Goal: Check status: Check status

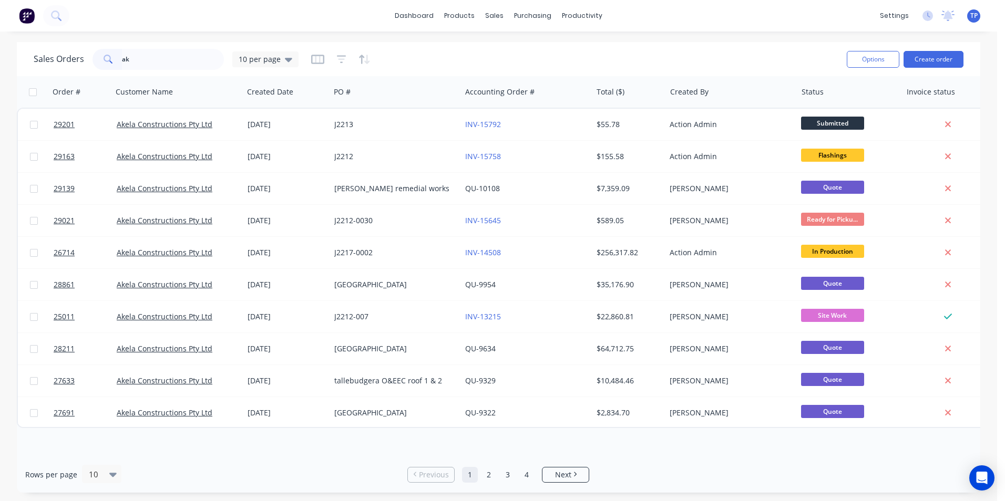
type input "a"
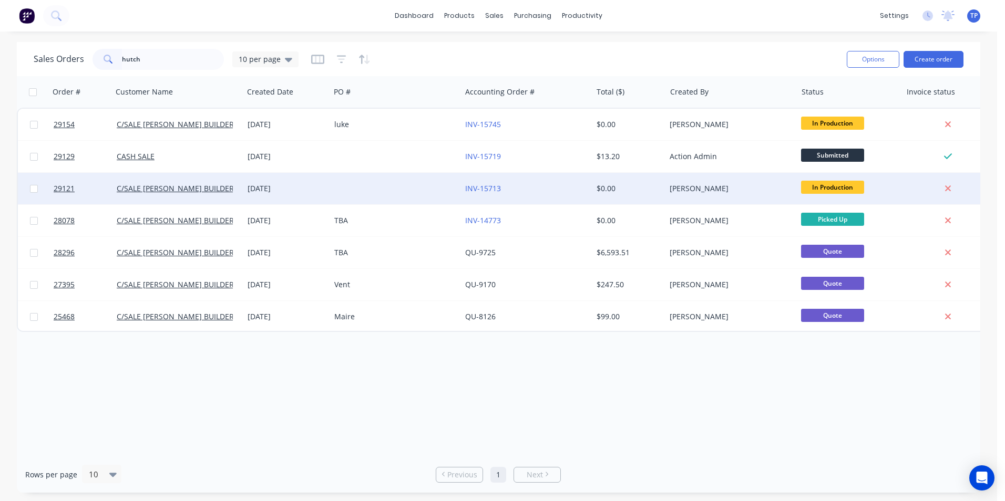
type input "hutch"
click at [369, 187] on div at bounding box center [395, 189] width 131 height 32
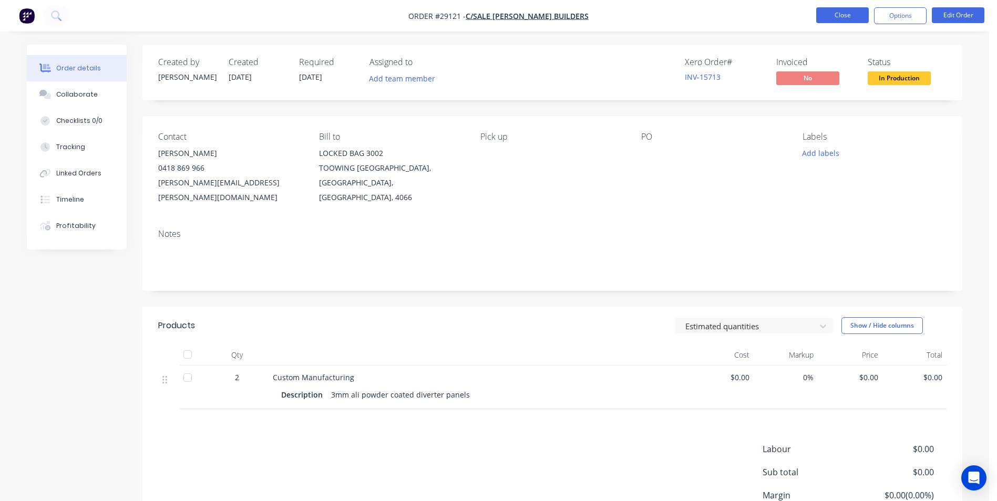
click at [825, 16] on button "Close" at bounding box center [842, 15] width 53 height 16
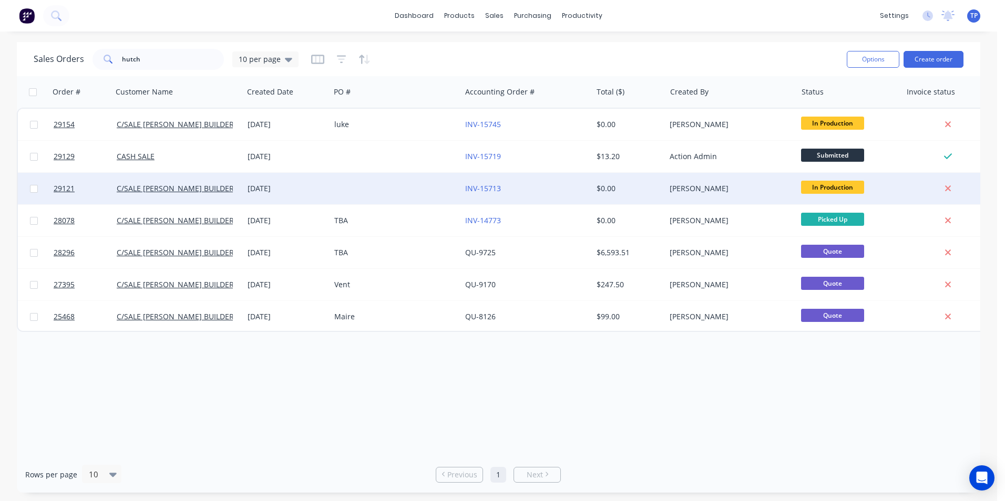
click at [425, 181] on div at bounding box center [395, 189] width 131 height 32
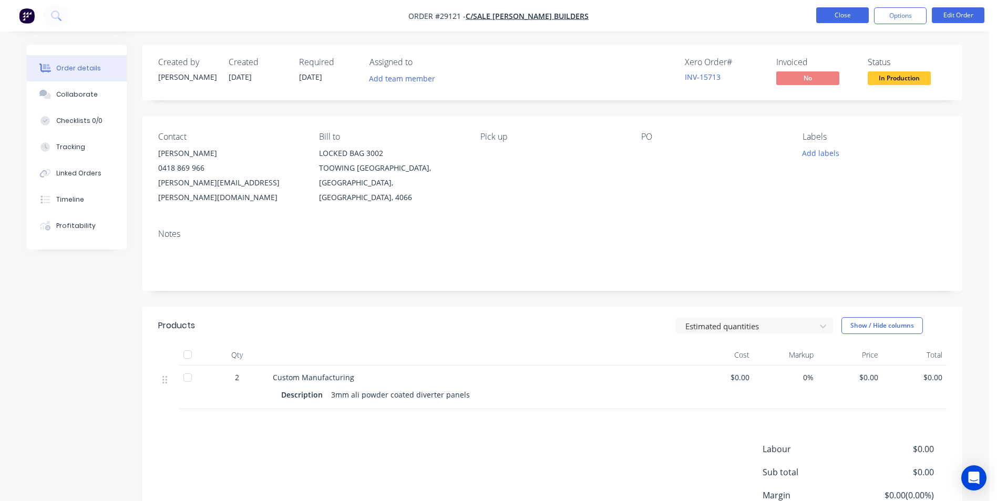
click at [838, 11] on button "Close" at bounding box center [842, 15] width 53 height 16
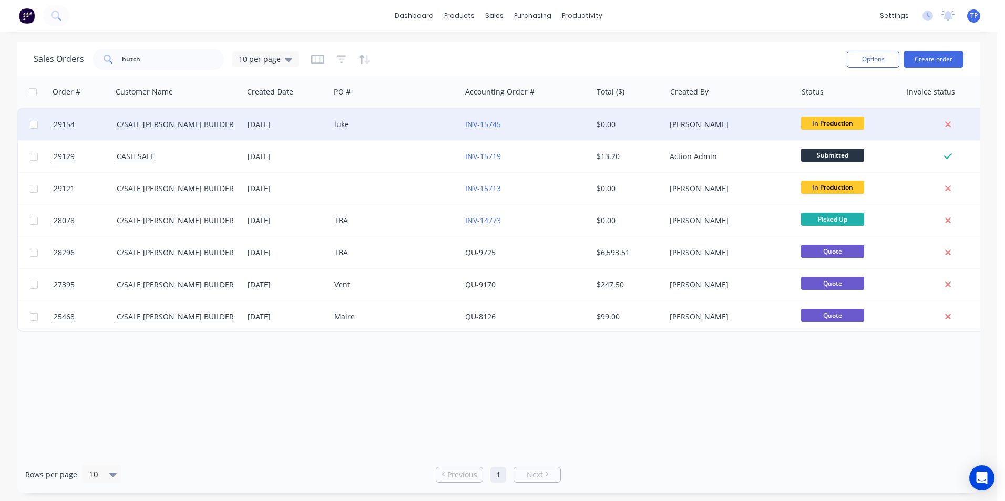
click at [551, 121] on div "INV-15745" at bounding box center [523, 124] width 117 height 11
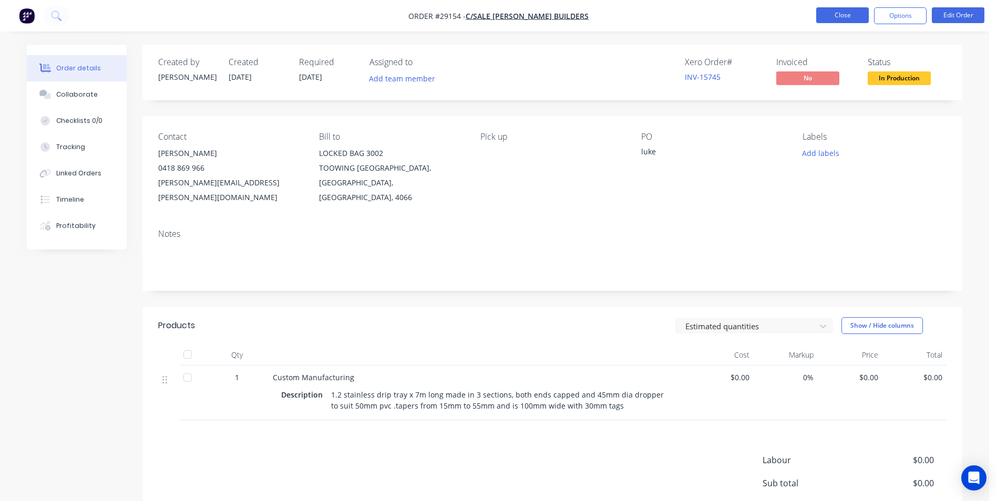
click at [835, 19] on button "Close" at bounding box center [842, 15] width 53 height 16
